Goal: Information Seeking & Learning: Learn about a topic

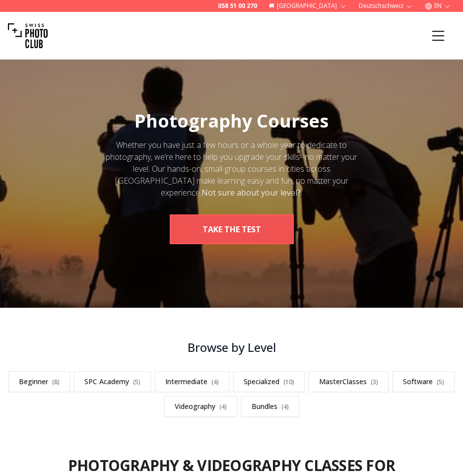
click at [246, 216] on button "take the test" at bounding box center [232, 229] width 124 height 30
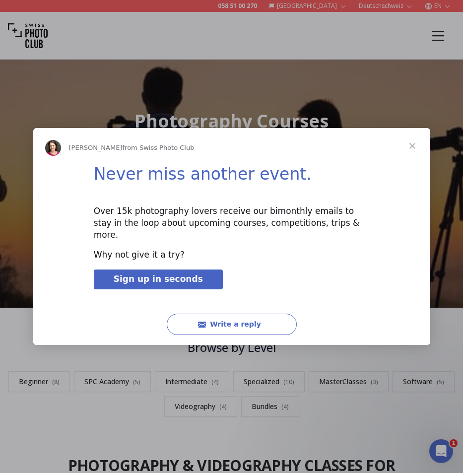
click at [413, 149] on span "Close" at bounding box center [412, 146] width 36 height 36
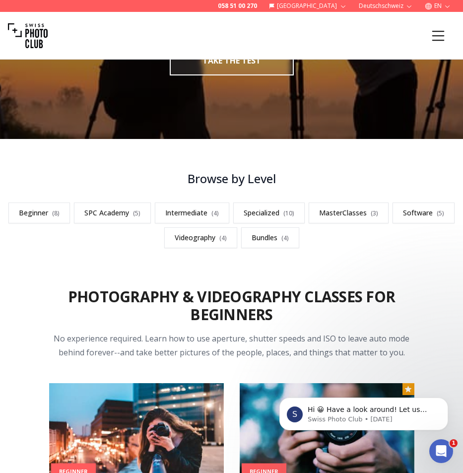
scroll to position [177, 0]
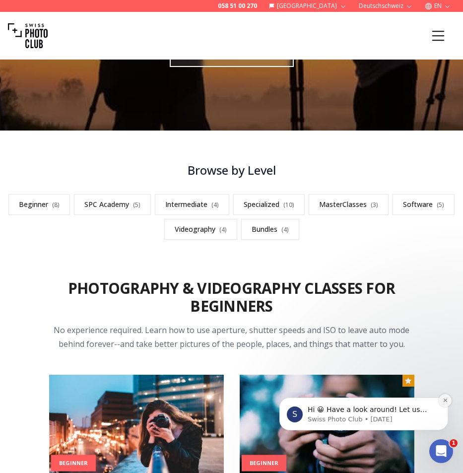
click at [445, 400] on icon "Dismiss notification" at bounding box center [444, 399] width 5 height 5
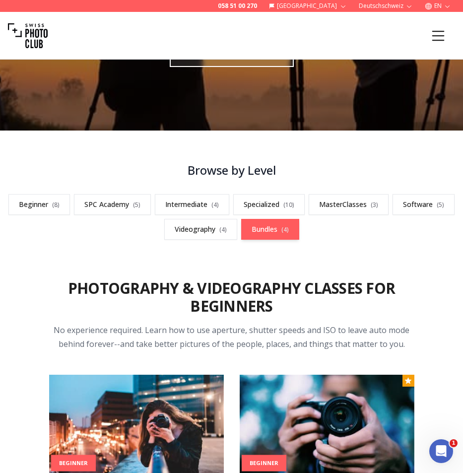
click at [261, 227] on link "Bundles ( 4 )" at bounding box center [270, 229] width 58 height 21
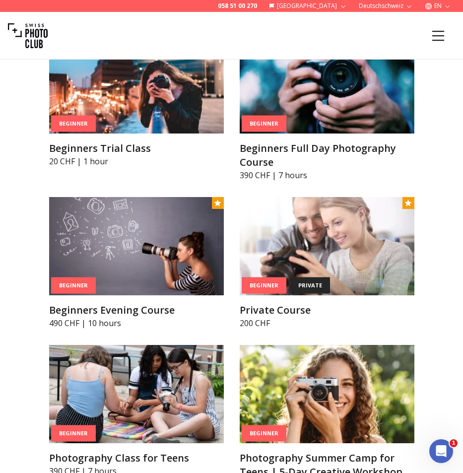
scroll to position [418, 0]
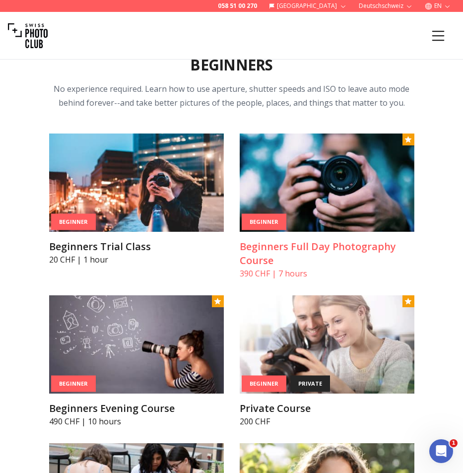
click at [318, 209] on img at bounding box center [327, 182] width 175 height 98
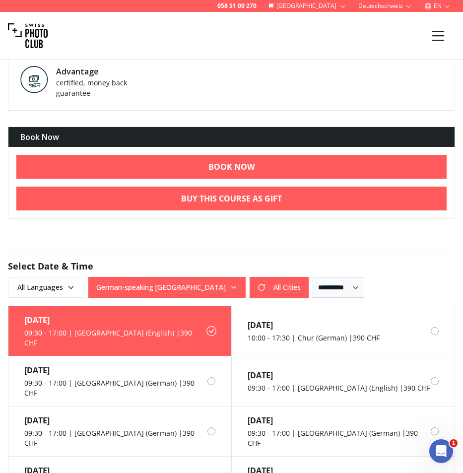
scroll to position [1054, 0]
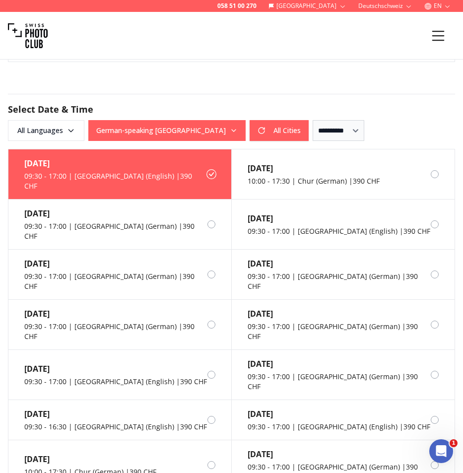
click at [194, 127] on button "German-speaking [GEOGRAPHIC_DATA]" at bounding box center [166, 130] width 157 height 21
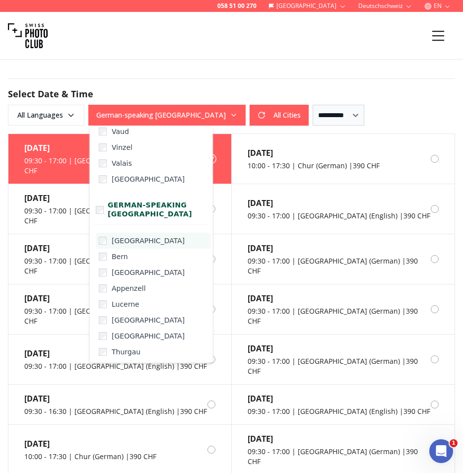
scroll to position [106, 0]
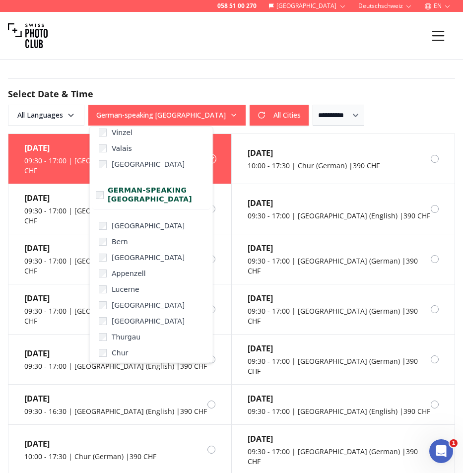
click at [362, 54] on div "Courses Membership Gift Voucher Awards Trips Photo Services Meet Us Blog Login" at bounding box center [231, 36] width 463 height 48
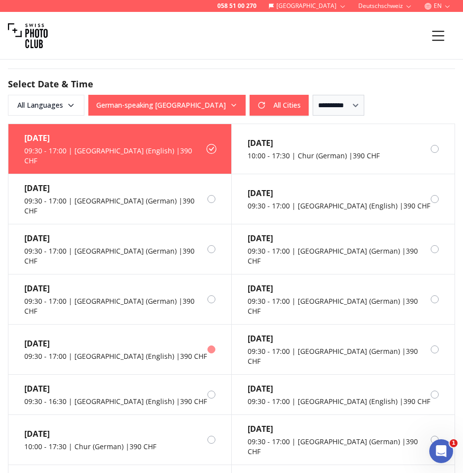
scroll to position [1081, 0]
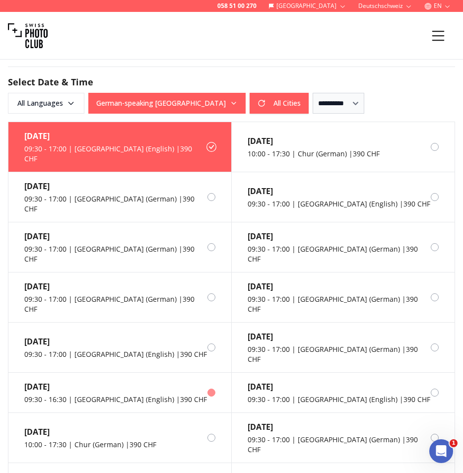
click at [168, 373] on label "[DATE] 09:30 - 16:30 | [GEOGRAPHIC_DATA] (English) | 390 CHF" at bounding box center [119, 393] width 223 height 40
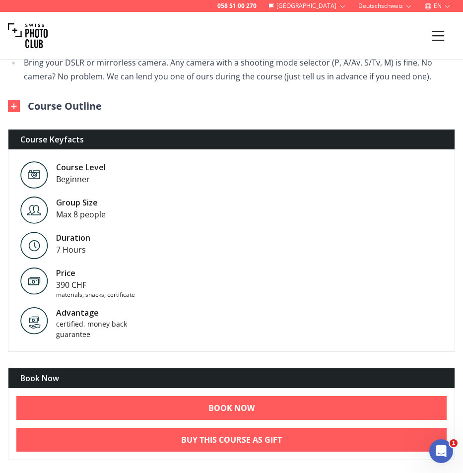
scroll to position [653, 0]
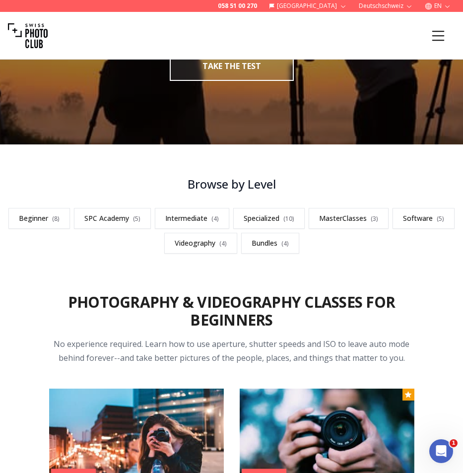
scroll to position [163, 0]
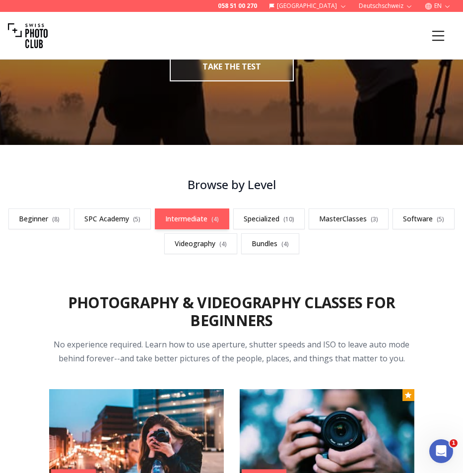
click at [201, 213] on link "Intermediate ( 4 )" at bounding box center [192, 218] width 74 height 21
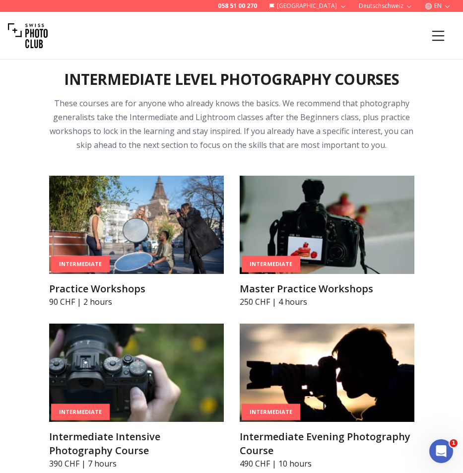
scroll to position [1766, 0]
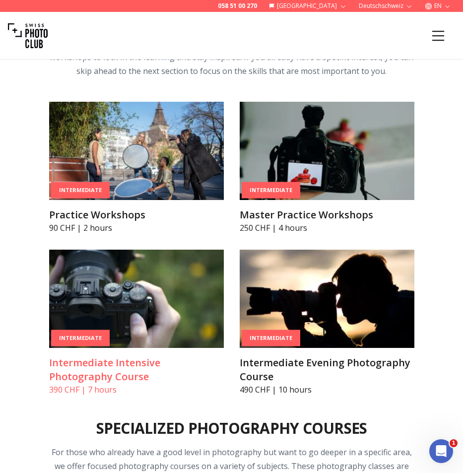
click at [214, 366] on h3 "Intermediate Intensive Photography Course" at bounding box center [136, 370] width 175 height 28
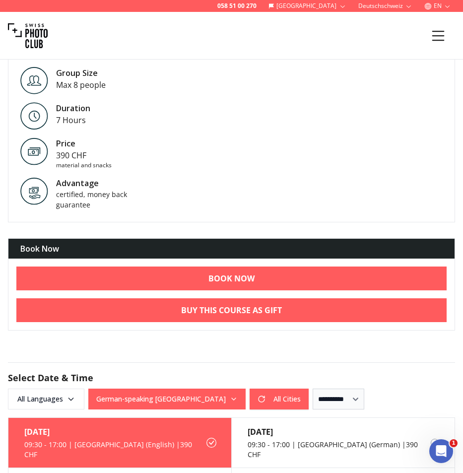
scroll to position [1094, 0]
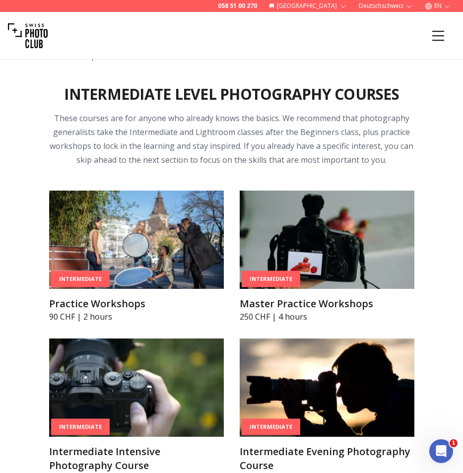
scroll to position [1803, 0]
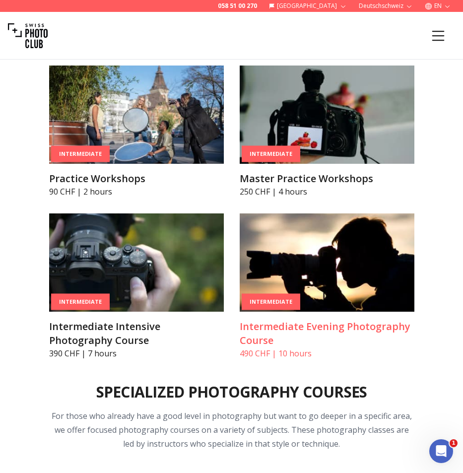
click at [320, 307] on img at bounding box center [327, 262] width 175 height 98
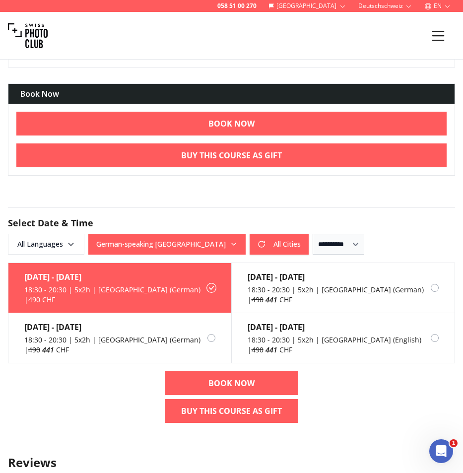
scroll to position [1088, 0]
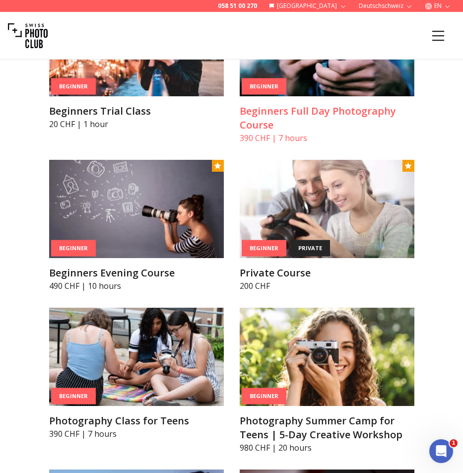
scroll to position [206, 0]
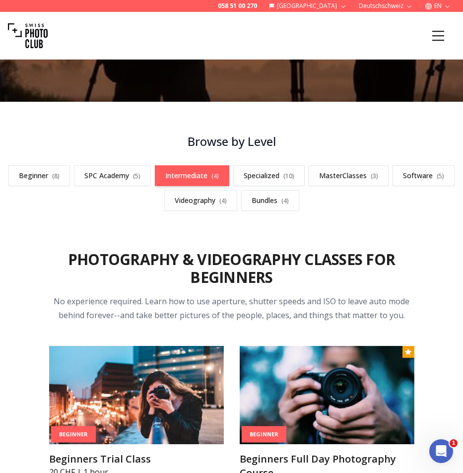
click at [203, 170] on link "Intermediate ( 4 )" at bounding box center [192, 175] width 74 height 21
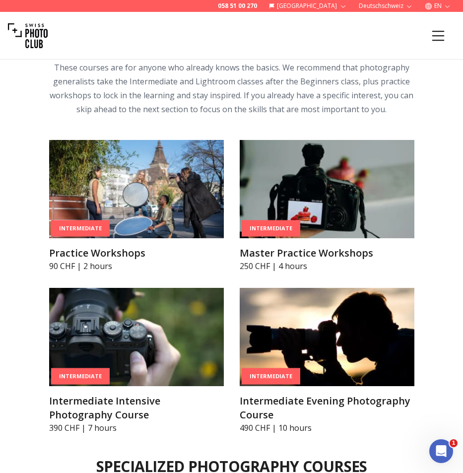
scroll to position [1739, 0]
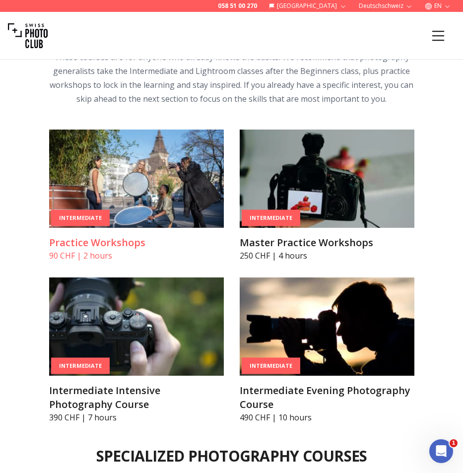
click at [167, 215] on img at bounding box center [136, 178] width 175 height 98
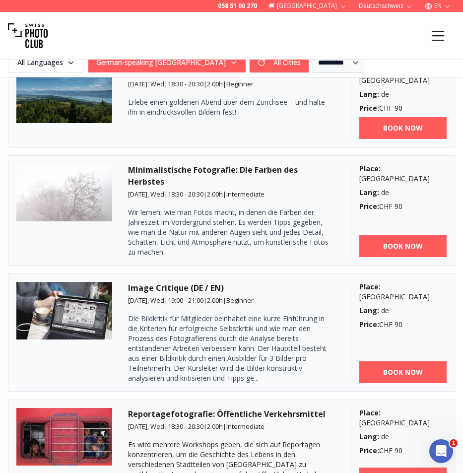
scroll to position [1514, 0]
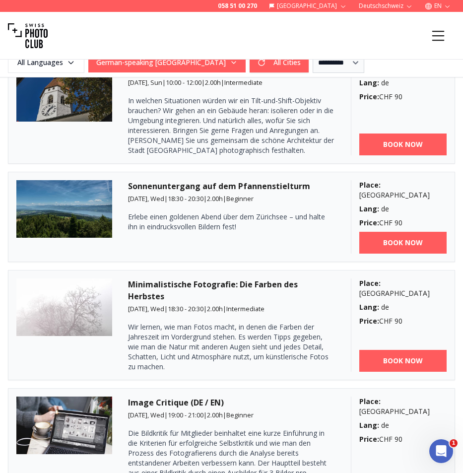
scroll to position [0, 0]
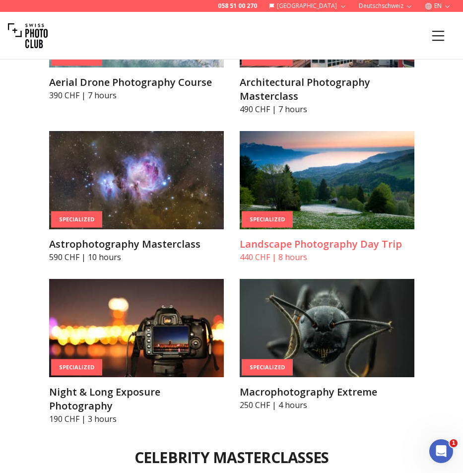
scroll to position [2632, 0]
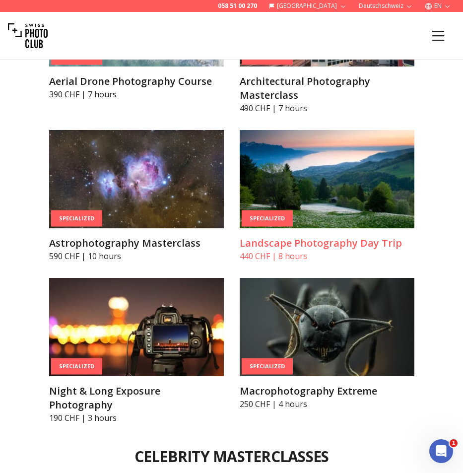
click at [280, 247] on h3 "Landscape Photography Day Trip" at bounding box center [327, 243] width 175 height 14
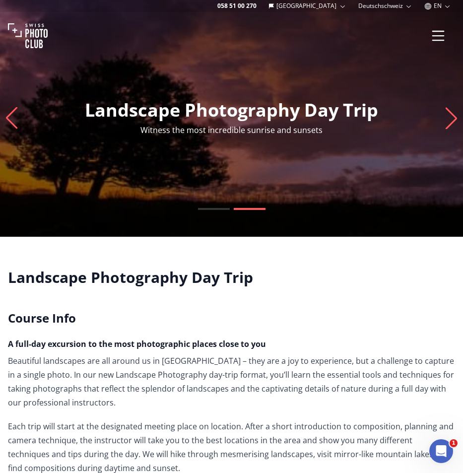
click at [440, 33] on icon "Menu" at bounding box center [438, 36] width 18 height 18
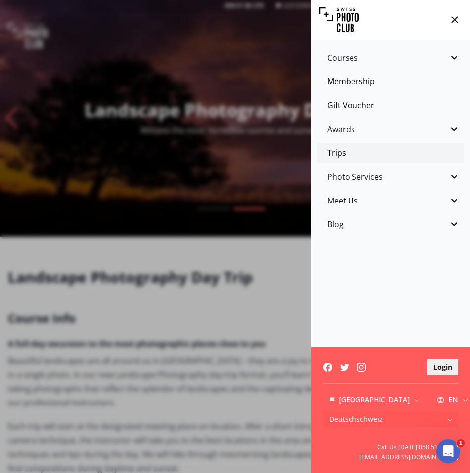
click at [345, 151] on link "Trips" at bounding box center [390, 153] width 147 height 20
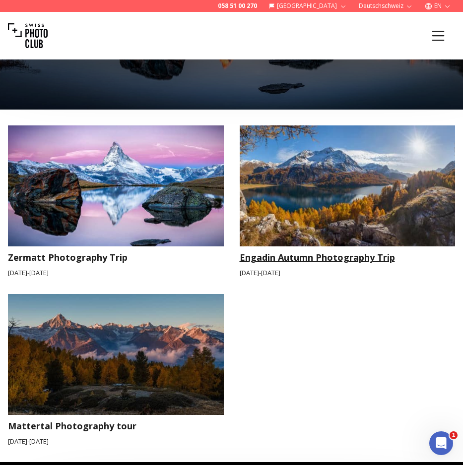
scroll to position [386, 0]
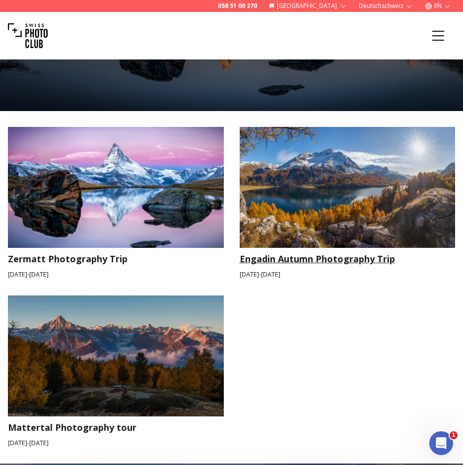
click at [307, 219] on img at bounding box center [348, 187] width 216 height 121
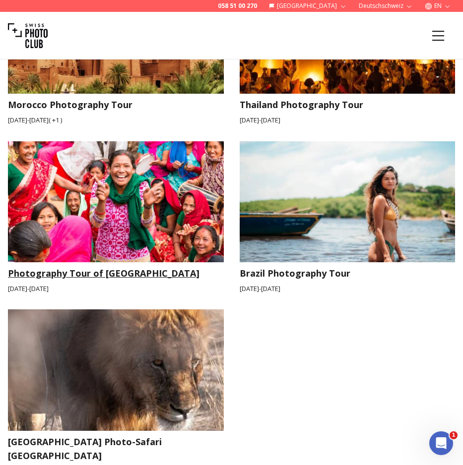
scroll to position [2067, 0]
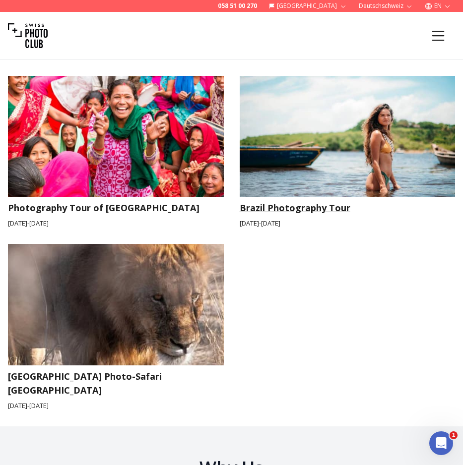
click at [290, 201] on h3 "Brazil Photography Tour" at bounding box center [348, 208] width 216 height 14
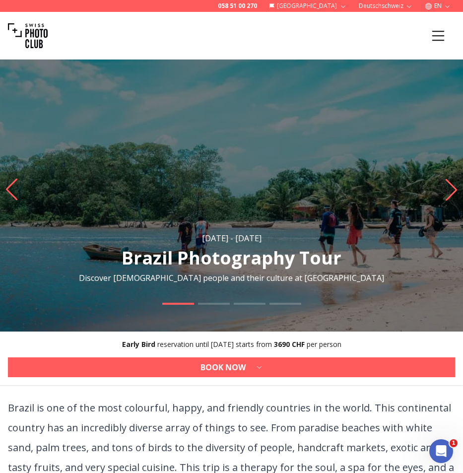
click at [455, 181] on icon "Next slide" at bounding box center [450, 190] width 13 height 22
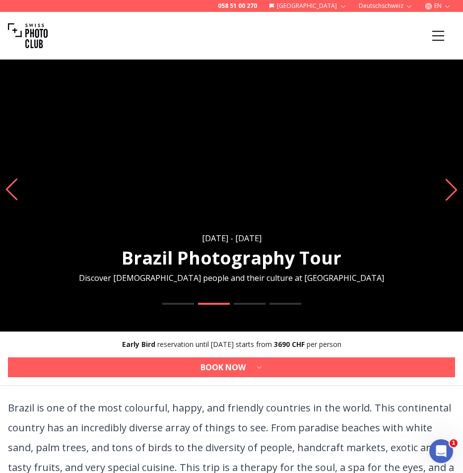
click at [454, 185] on icon "Next slide" at bounding box center [450, 190] width 13 height 22
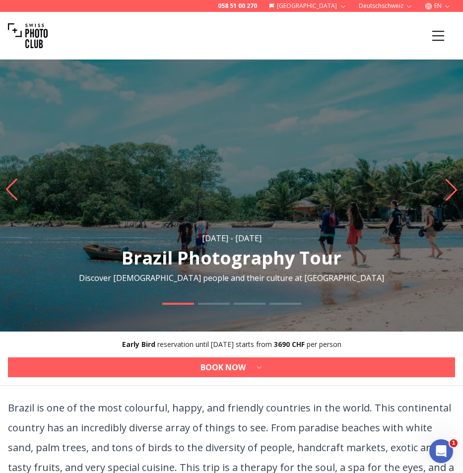
click at [454, 184] on icon "Next slide" at bounding box center [450, 190] width 13 height 22
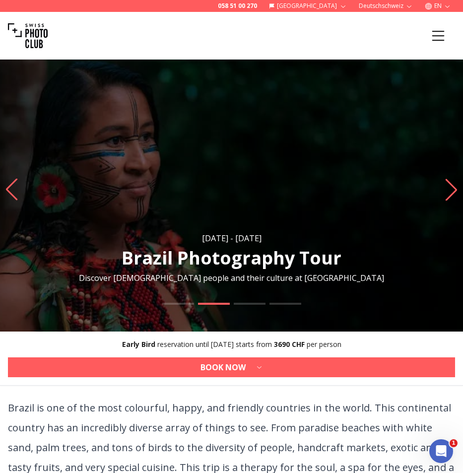
click at [454, 184] on icon "Next slide" at bounding box center [450, 190] width 13 height 22
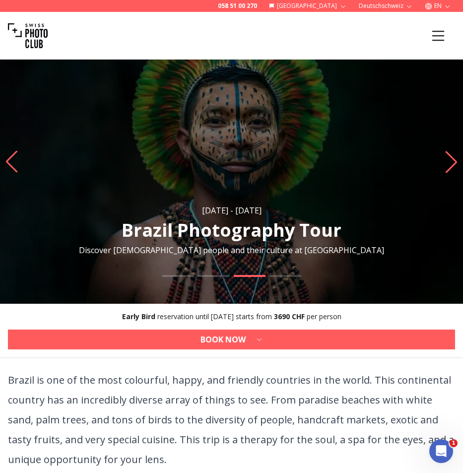
scroll to position [83, 0]
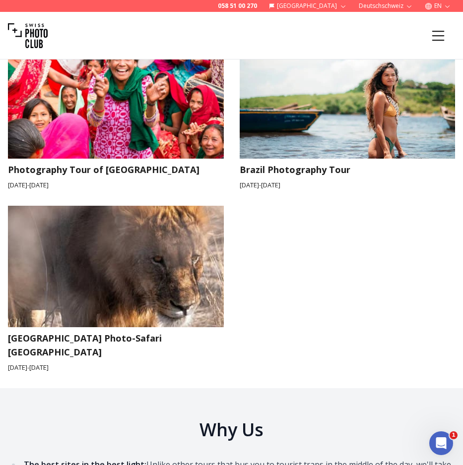
scroll to position [1964, 0]
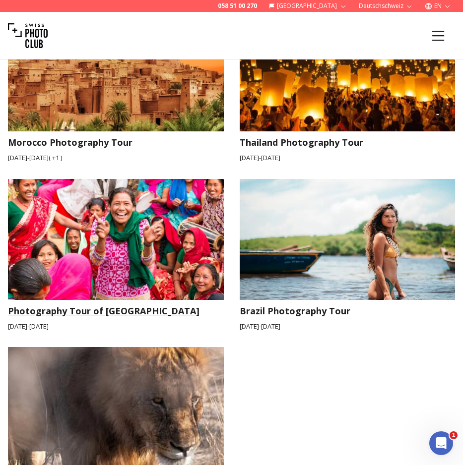
click at [136, 239] on img at bounding box center [116, 239] width 216 height 121
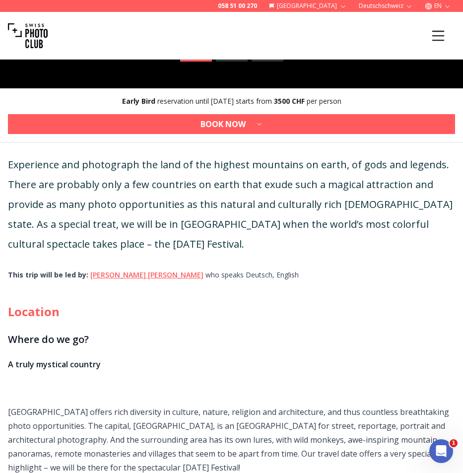
scroll to position [610, 0]
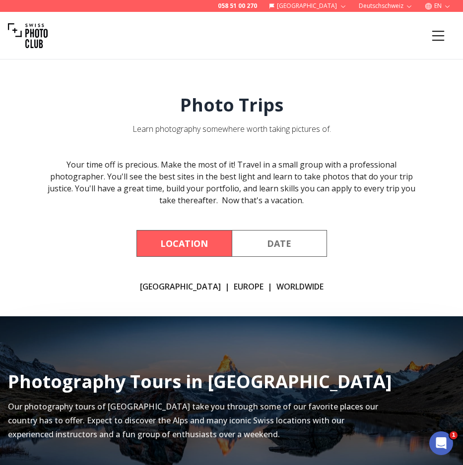
click at [441, 38] on icon "Menu" at bounding box center [438, 36] width 18 height 18
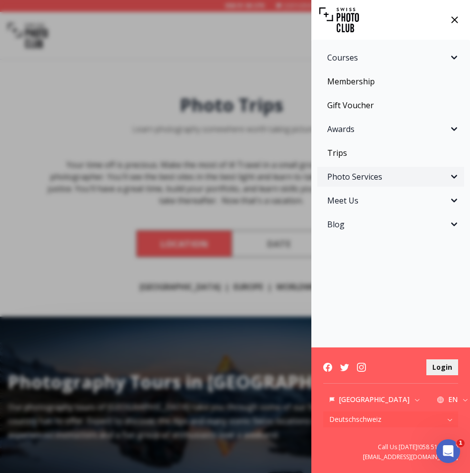
click at [357, 181] on span "Photo Services" at bounding box center [387, 177] width 121 height 12
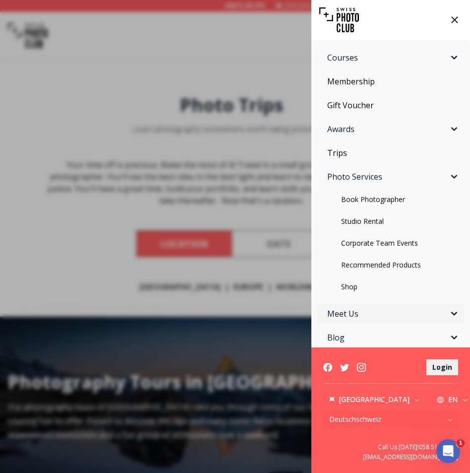
click at [400, 314] on span "Meet Us" at bounding box center [387, 314] width 121 height 12
click at [369, 128] on span "Awards" at bounding box center [387, 129] width 121 height 12
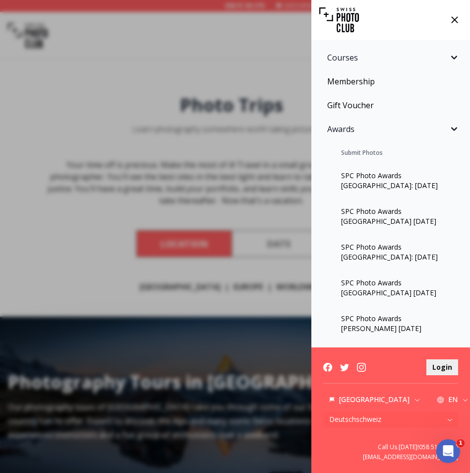
click at [369, 128] on span "Awards" at bounding box center [387, 129] width 121 height 12
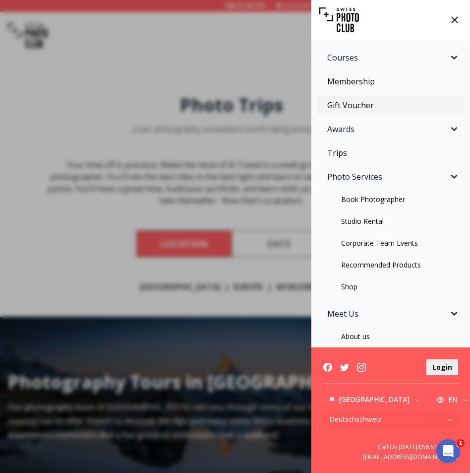
click at [348, 105] on link "Gift Voucher" at bounding box center [390, 105] width 147 height 20
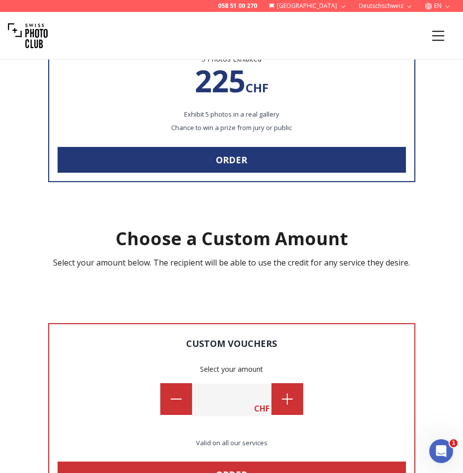
scroll to position [1463, 0]
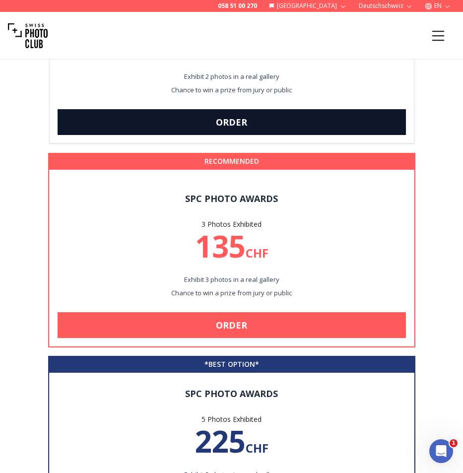
click at [29, 42] on img at bounding box center [28, 36] width 40 height 40
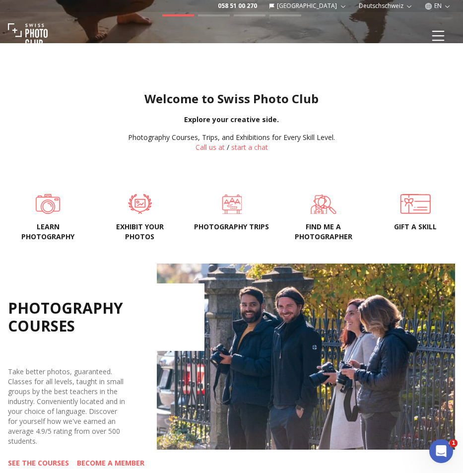
scroll to position [321, 0]
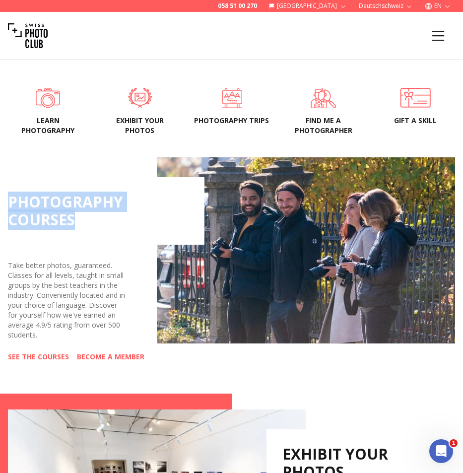
drag, startPoint x: 84, startPoint y: 226, endPoint x: 33, endPoint y: 212, distance: 53.4
click at [4, 200] on div "PHOTOGRAPHY COURSES Take better photos, guaranteed. Classes for all levels, tau…" at bounding box center [231, 259] width 463 height 236
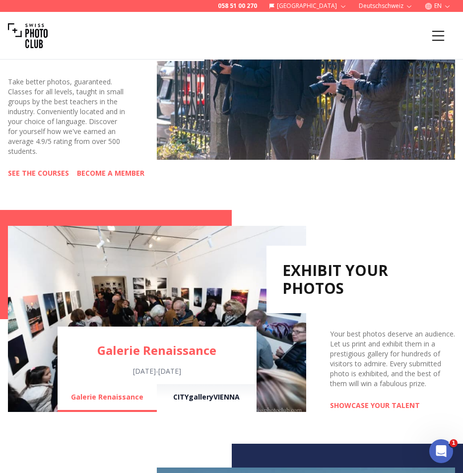
click at [236, 176] on div "PHOTOGRAPHY COURSES Take better photos, guaranteed. Classes for all levels, tau…" at bounding box center [231, 76] width 463 height 236
drag, startPoint x: 58, startPoint y: 133, endPoint x: 55, endPoint y: 129, distance: 5.3
click at [58, 133] on div "Take better photos, guaranteed. Classes for all levels, taught in small groups …" at bounding box center [66, 116] width 117 height 79
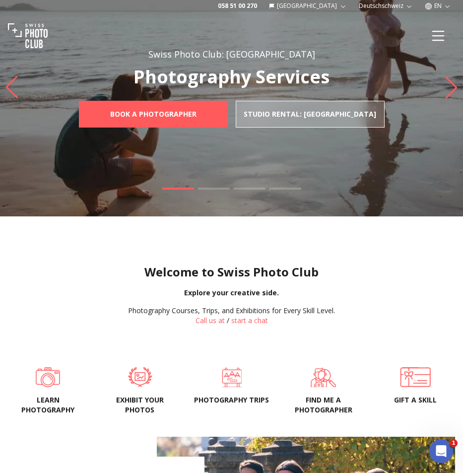
scroll to position [220, 0]
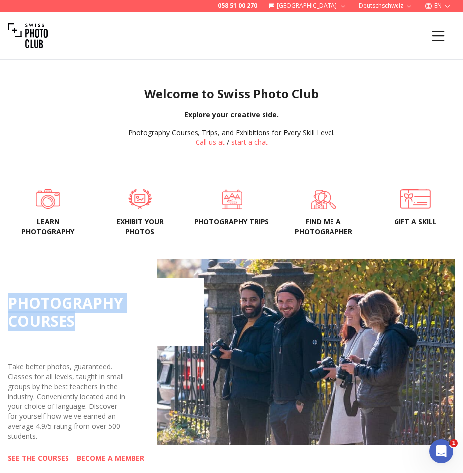
drag, startPoint x: 57, startPoint y: 327, endPoint x: 7, endPoint y: 305, distance: 54.4
click at [7, 305] on div "PHOTOGRAPHY COURSES Take better photos, guaranteed. Classes for all levels, tau…" at bounding box center [231, 361] width 463 height 236
copy h2 "PHOTOGRAPHY COURSES"
